Goal: Check status

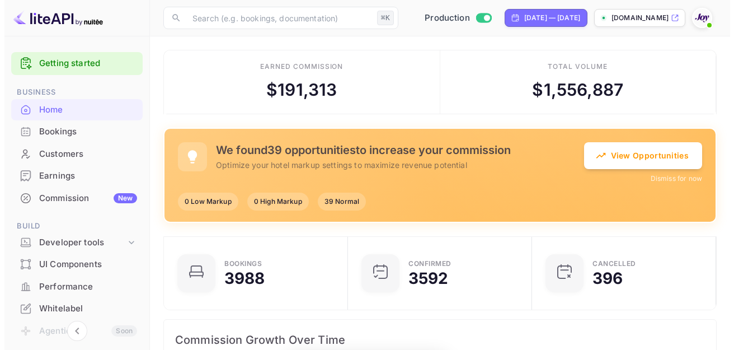
scroll to position [173, 169]
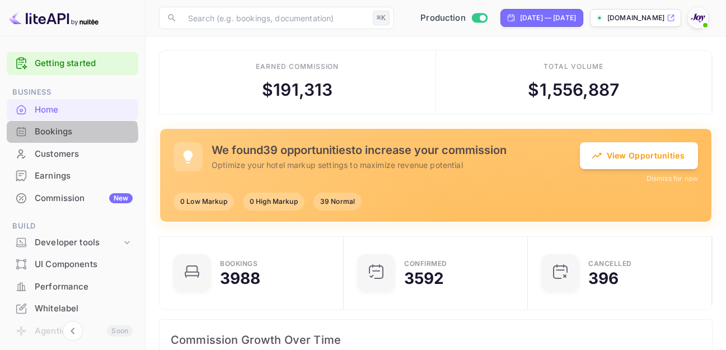
click at [70, 135] on div "Bookings" at bounding box center [84, 131] width 98 height 13
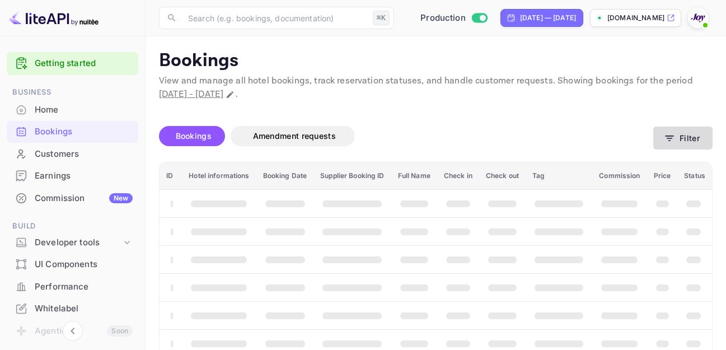
click at [688, 141] on button "Filter" at bounding box center [682, 137] width 59 height 23
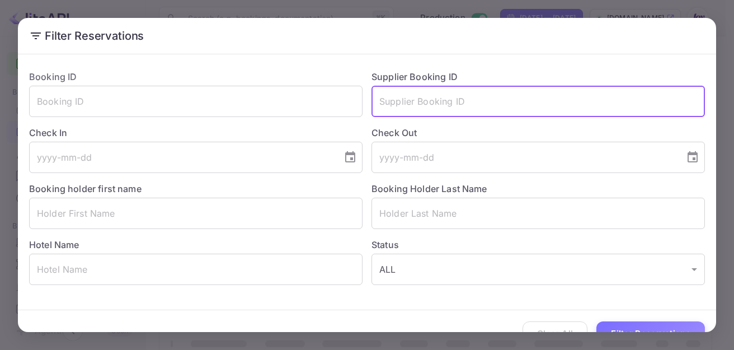
click at [404, 103] on input "text" at bounding box center [539, 101] width 334 height 31
paste input "9449120"
type input "9449120"
click at [621, 325] on button "Filter Reservations" at bounding box center [651, 333] width 109 height 24
